Goal: Transaction & Acquisition: Purchase product/service

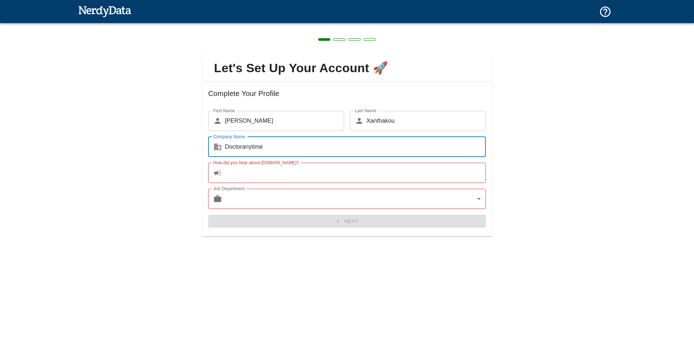
type input "Doctoranytime"
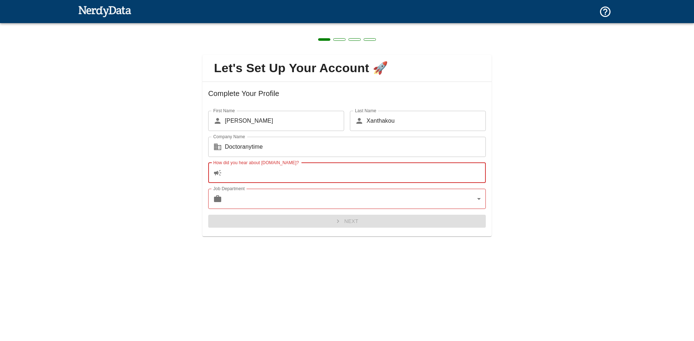
click at [343, 177] on input "How did you hear about [DOMAIN_NAME]?" at bounding box center [355, 173] width 261 height 20
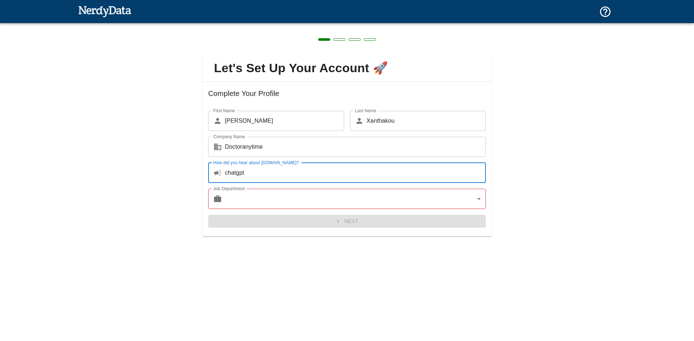
type input "chatgpt"
click at [342, 25] on body "Technologies Domains Pricing Products Create a Report Create a list of websites…" at bounding box center [347, 12] width 694 height 25
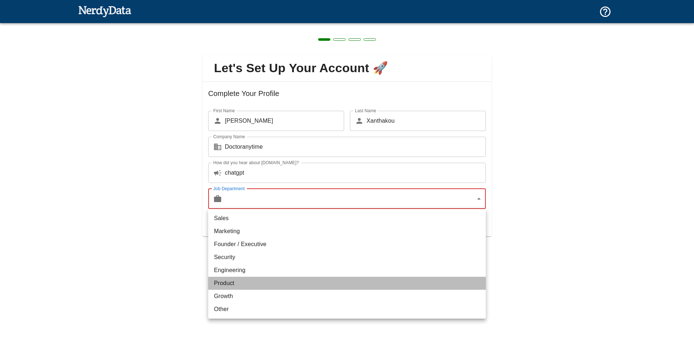
click at [301, 279] on li "Product" at bounding box center [346, 283] width 277 height 13
type input "product"
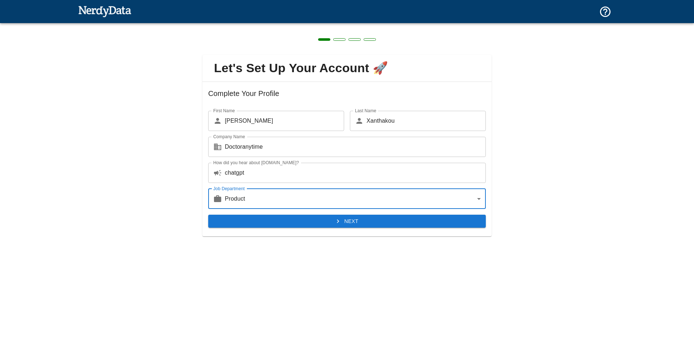
click at [334, 221] on button "Next" at bounding box center [346, 221] width 277 height 13
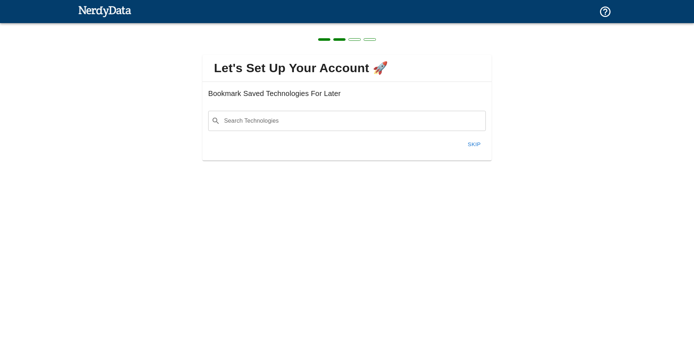
click at [479, 147] on button "Skip" at bounding box center [473, 144] width 23 height 15
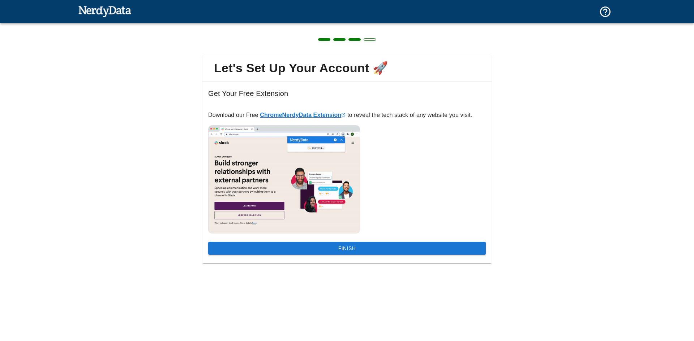
click at [317, 116] on link "Chrome NerdyData Extension" at bounding box center [303, 115] width 86 height 6
click at [428, 242] on button "Finish" at bounding box center [346, 248] width 277 height 13
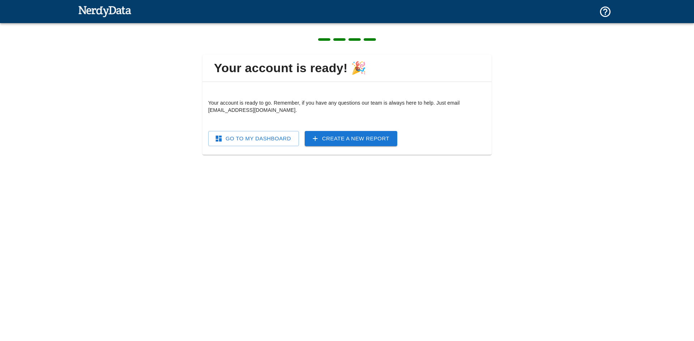
click at [279, 141] on link "Go To My Dashboard" at bounding box center [253, 138] width 91 height 15
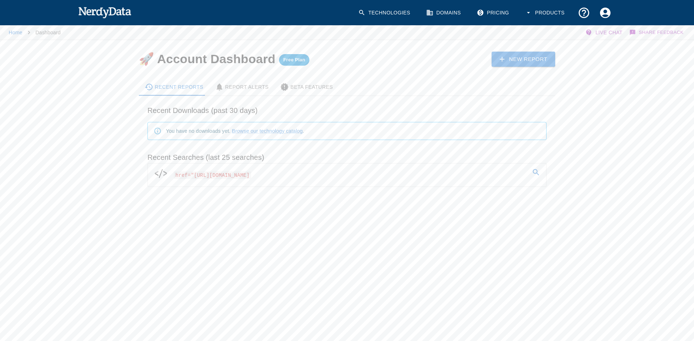
click at [305, 179] on link "href="[URL][DOMAIN_NAME]" at bounding box center [347, 174] width 398 height 20
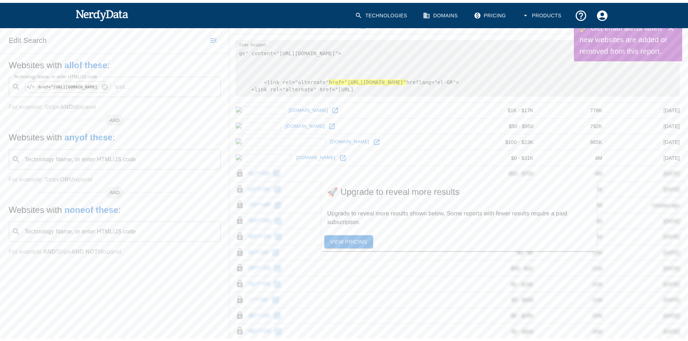
scroll to position [108, 0]
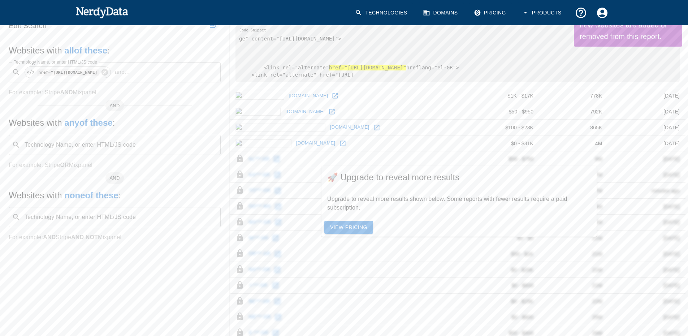
click at [351, 234] on link "View Pricing" at bounding box center [348, 227] width 49 height 13
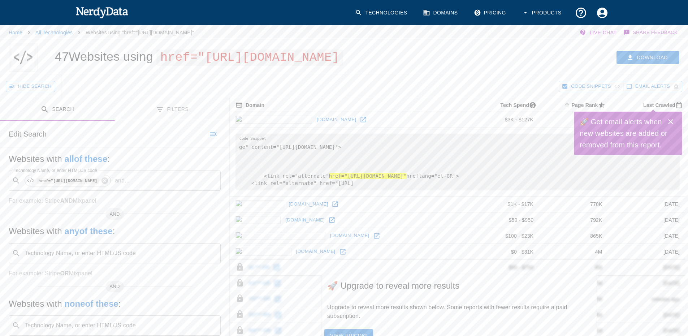
click at [455, 75] on div "Download" at bounding box center [527, 57] width 321 height 35
